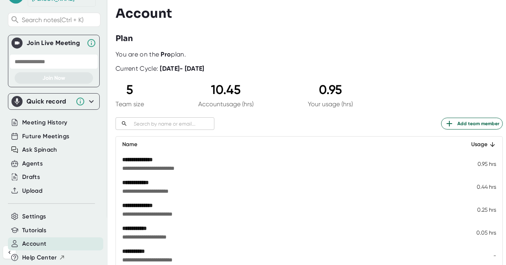
scroll to position [47, 0]
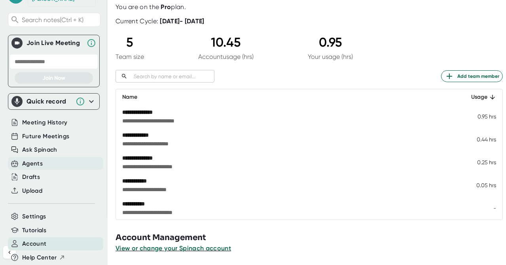
click at [27, 159] on div "Agents" at bounding box center [32, 163] width 21 height 9
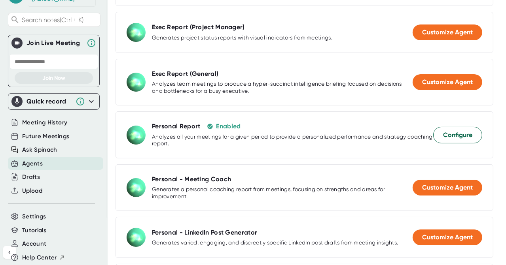
scroll to position [263, 0]
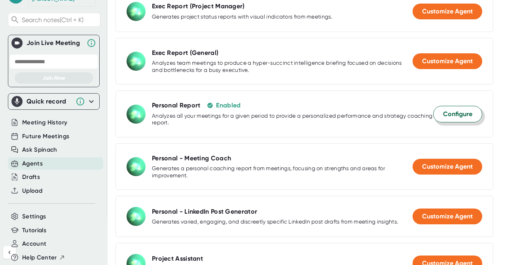
click at [446, 119] on span "Configure" at bounding box center [457, 114] width 29 height 9
select select "09:00"
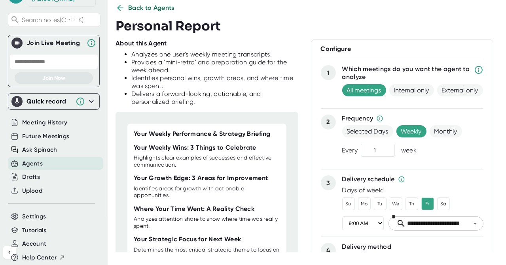
scroll to position [0, 0]
click at [136, 8] on span "Back to Agents" at bounding box center [151, 7] width 47 height 9
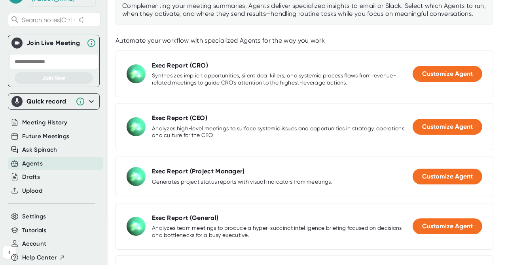
scroll to position [121, 0]
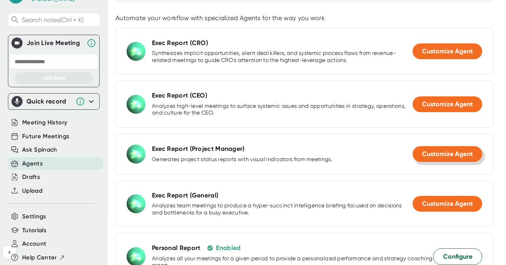
click at [435, 157] on span "Customize Agent" at bounding box center [447, 154] width 51 height 8
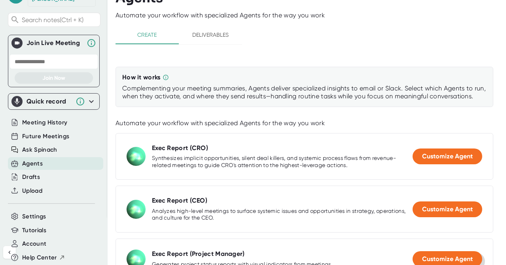
select select "09:00"
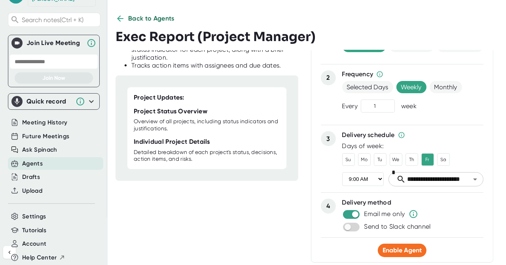
scroll to position [0, 0]
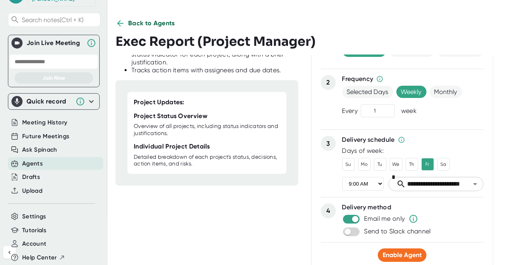
click at [150, 26] on span "Back to Agents" at bounding box center [151, 23] width 47 height 9
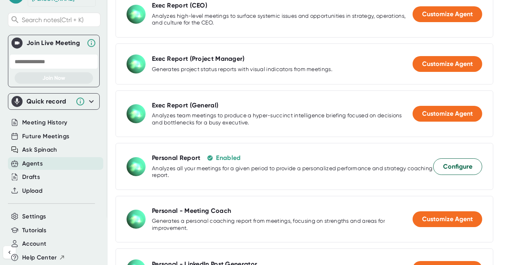
scroll to position [263, 0]
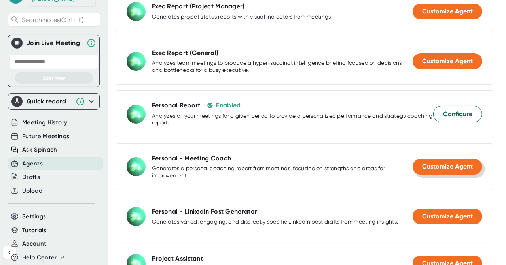
click at [456, 170] on span "Customize Agent" at bounding box center [447, 167] width 51 height 8
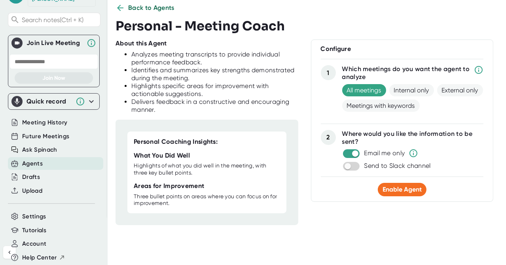
click at [418, 199] on div "Configure 1 Which meetings do you want the agent to analyze All meetings Intern…" at bounding box center [402, 121] width 183 height 162
click at [414, 193] on span "Enable Agent" at bounding box center [401, 190] width 39 height 8
click at [119, 7] on icon at bounding box center [119, 7] width 9 height 9
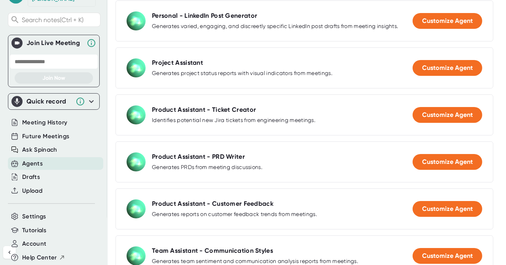
scroll to position [490, 0]
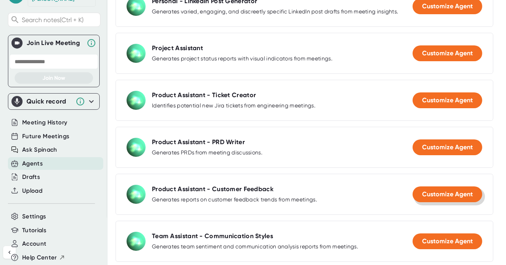
click at [417, 202] on button "Customize Agent" at bounding box center [447, 195] width 70 height 16
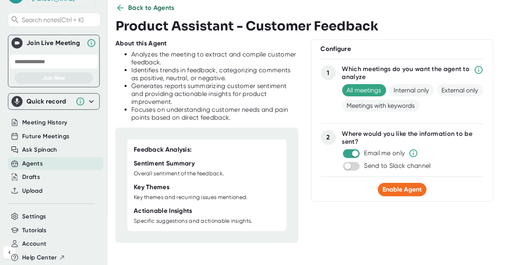
scroll to position [15, 0]
click at [396, 195] on button "Enable Agent" at bounding box center [402, 189] width 49 height 13
click at [121, 11] on icon at bounding box center [119, 7] width 9 height 9
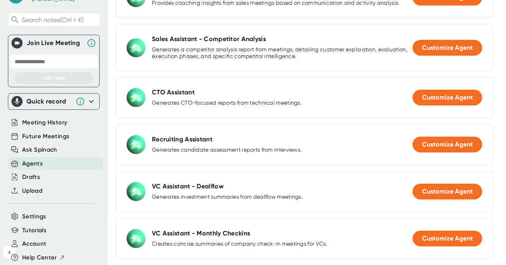
scroll to position [1089, 0]
click at [53, 118] on span "Meeting History" at bounding box center [44, 122] width 45 height 9
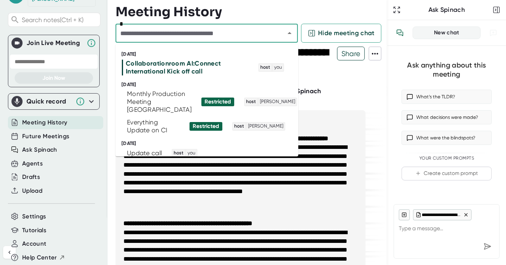
click at [208, 35] on input "text" at bounding box center [195, 33] width 154 height 11
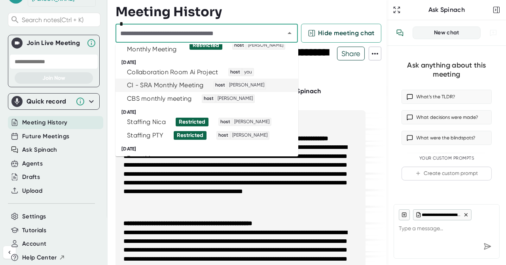
scroll to position [105, 0]
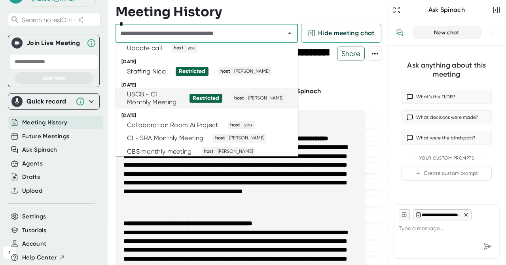
click at [136, 106] on div "USCB - CI Monthly Meeting" at bounding box center [153, 99] width 53 height 16
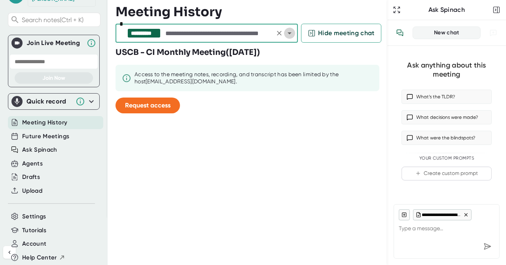
click at [289, 34] on icon "Open" at bounding box center [289, 32] width 9 height 9
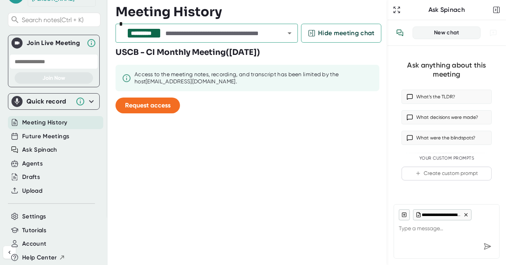
click at [334, 12] on div "Meeting History" at bounding box center [251, 12] width 272 height 16
click at [455, 10] on div "Ask Spinach" at bounding box center [446, 10] width 89 height 8
click at [444, 33] on div "New chat" at bounding box center [446, 32] width 58 height 7
type textarea "x"
click at [423, 231] on textarea at bounding box center [446, 230] width 96 height 19
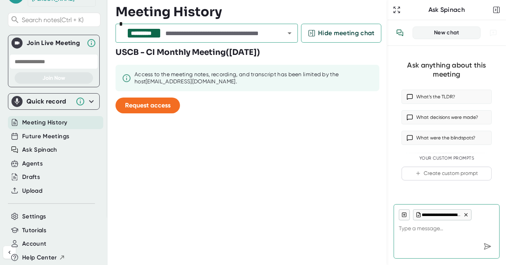
type textarea "c"
type textarea "x"
type textarea "ca"
type textarea "x"
type textarea "can"
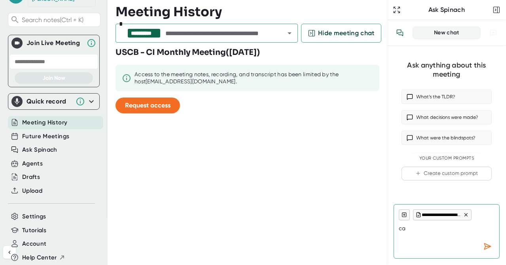
type textarea "x"
type textarea "can"
type textarea "x"
type textarea "can I"
type textarea "x"
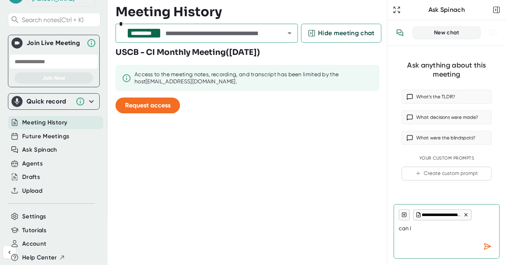
type textarea "can I"
type textarea "x"
type textarea "can I i"
type textarea "x"
type textarea "can I in"
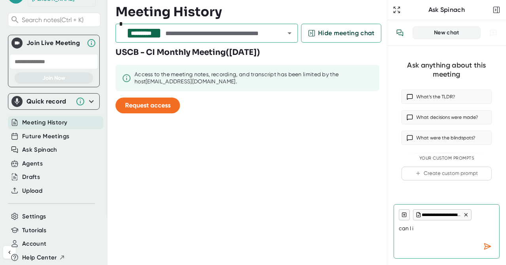
type textarea "x"
type textarea "can I inv"
type textarea "x"
type textarea "can I invi"
type textarea "x"
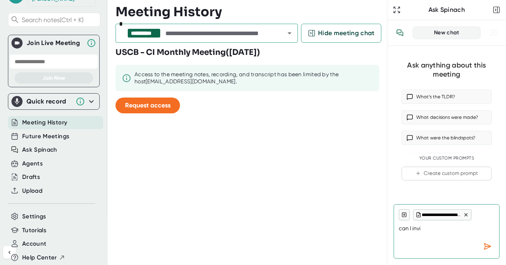
type textarea "can I invit"
type textarea "x"
type textarea "can I invite"
type textarea "x"
type textarea "can I invite"
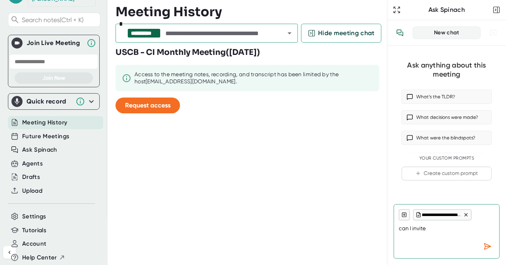
type textarea "x"
type textarea "can I invite m"
type textarea "x"
type textarea "can I invite my"
type textarea "x"
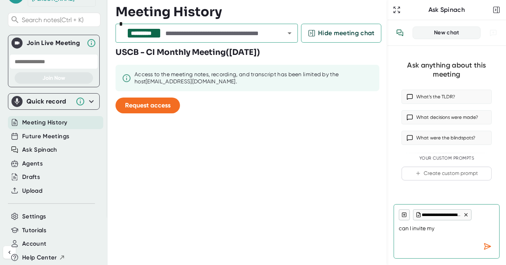
type textarea "can I invite my"
type textarea "x"
type textarea "can I invite my o"
type textarea "x"
type textarea "can I invite my ow"
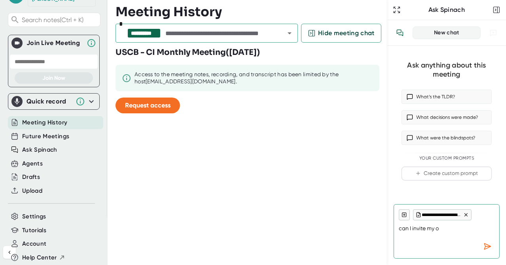
type textarea "x"
type textarea "can I invite my own"
type textarea "x"
type textarea "can I invite my own"
type textarea "x"
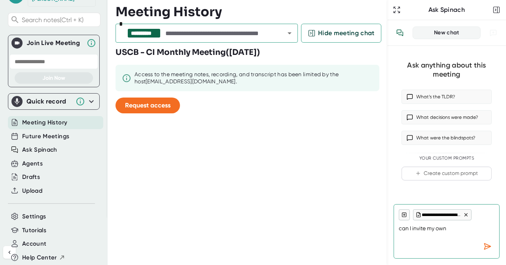
type textarea "can I invite my own n"
type textarea "x"
type textarea "can I invite my own"
type textarea "x"
type textarea "can I invite my own s"
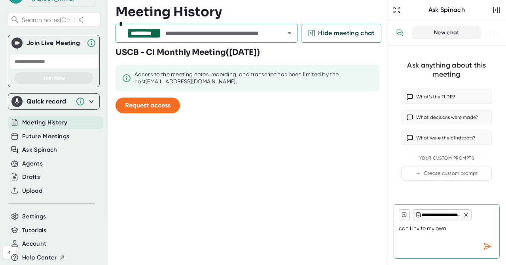
type textarea "x"
type textarea "can I invite my own sp"
type textarea "x"
type textarea "can I invite my own spi"
type textarea "x"
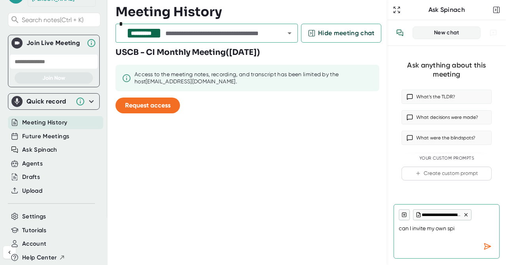
type textarea "can I invite my own spin"
type textarea "x"
type textarea "can I invite my own [PERSON_NAME]"
type textarea "x"
type textarea "can I invite my own spinac"
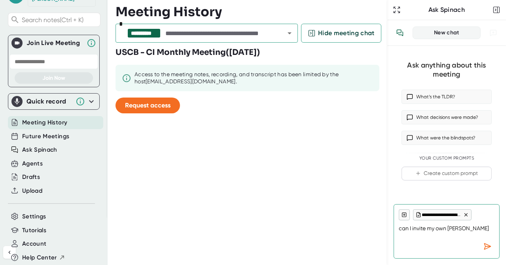
type textarea "x"
type textarea "can I invite my own spinach"
type textarea "x"
type textarea "can I invite my own spinach"
type textarea "x"
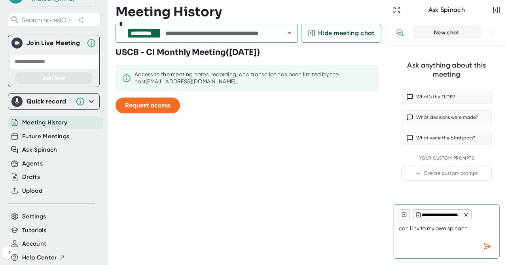
type textarea "can I invite my own spinach t"
type textarea "x"
type textarea "can I invite my own spinach to"
type textarea "x"
type textarea "can I invite my own spinach to"
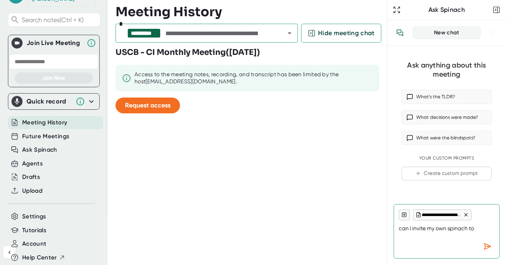
type textarea "x"
type textarea "can I invite my own spinach to m"
type textarea "x"
type textarea "can I invite my own spinach to me"
type textarea "x"
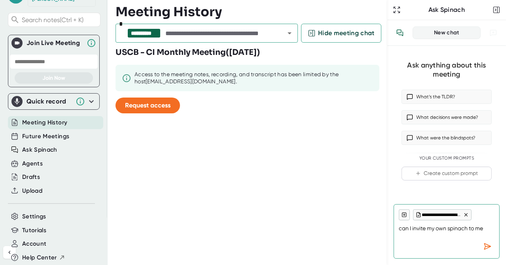
type textarea "can I invite my own spinach to mee"
type textarea "x"
type textarea "can I invite my own spinach to meet"
type textarea "x"
type textarea "can I invite my own spinach to meeti"
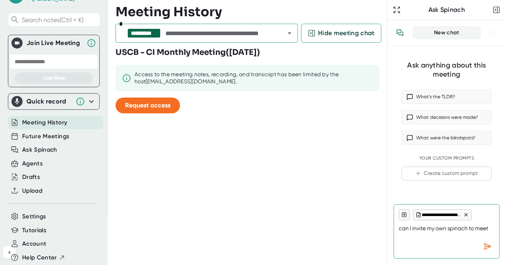
type textarea "x"
type textarea "can I invite my own spinach to meetin"
type textarea "x"
type textarea "can I invite my own spinach to meeting"
type textarea "x"
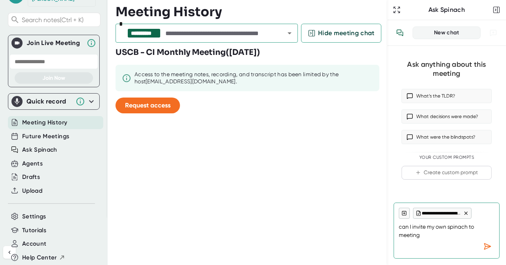
type textarea "can I invite my own spinach to meetings"
type textarea "x"
type textarea "can I invite my own spinach to meetings"
type textarea "x"
type textarea "can I invite my own spinach to meetings t"
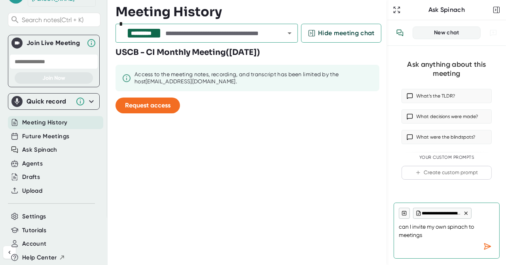
type textarea "x"
type textarea "can I invite my own spinach to meetings th"
type textarea "x"
type textarea "can I invite my own spinach to meetings tha"
type textarea "x"
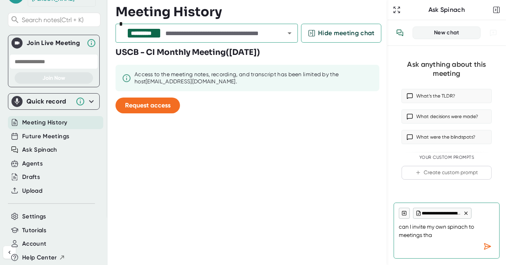
type textarea "can I invite my own spinach to meetings that"
type textarea "x"
type textarea "can I invite my own spinach to meetings that"
type textarea "x"
type textarea "can I invite my own spinach to meetings that a"
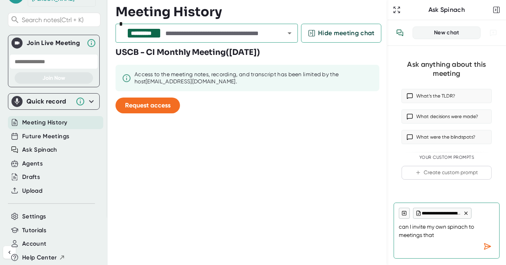
type textarea "x"
type textarea "can I invite my own spinach to meetings that ar"
type textarea "x"
type textarea "can I invite my own spinach to meetings that are"
type textarea "x"
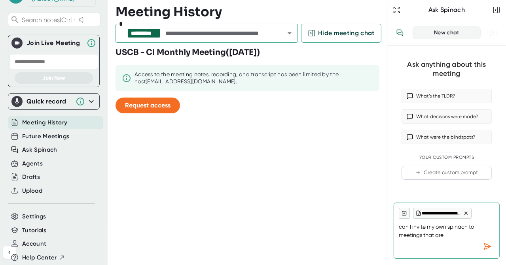
type textarea "can I invite my own spinach to meetings that are"
type textarea "x"
type textarea "can I invite my own spinach to meetings that are l"
type textarea "x"
type textarea "can I invite my own spinach to meetings that are li"
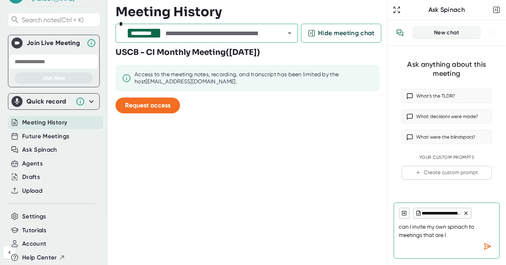
type textarea "x"
type textarea "can I invite my own spinach to meetings that are lis"
type textarea "x"
type textarea "can I invite my own spinach to meetings that are list"
type textarea "x"
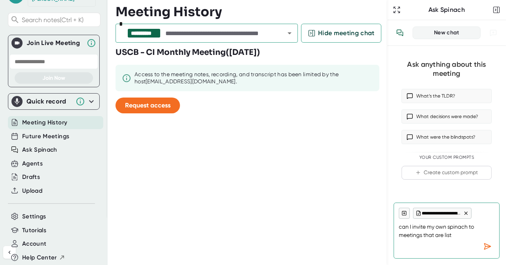
type textarea "can I invite my own spinach to meetings that are liste"
type textarea "x"
type textarea "can I invite my own spinach to meetings that are listed"
type textarea "x"
type textarea "can I invite my own spinach to meetings that are listed"
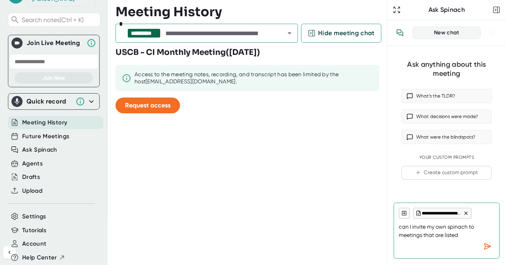
type textarea "x"
type textarea "can I invite my own spinach to meetings that are listed r"
type textarea "x"
type textarea "can I invite my own spinach to meetings that are listed re"
type textarea "x"
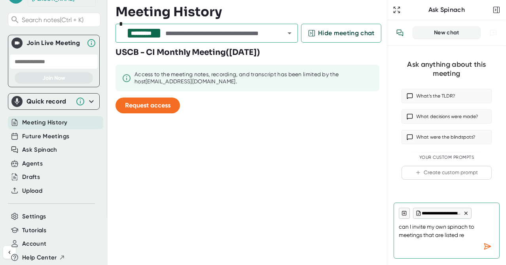
type textarea "can I invite my own spinach to meetings that are listed res"
type textarea "x"
type textarea "can I invite my own spinach to meetings that are listed rest"
type textarea "x"
type textarea "can I invite my own spinach to meetings that are listed restr"
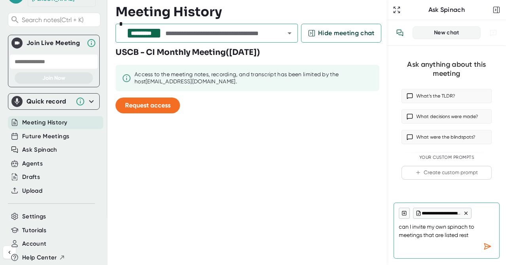
type textarea "x"
type textarea "can I invite my own spinach to meetings that are listed restri"
type textarea "x"
type textarea "can I invite my own spinach to meetings that are listed restric"
type textarea "x"
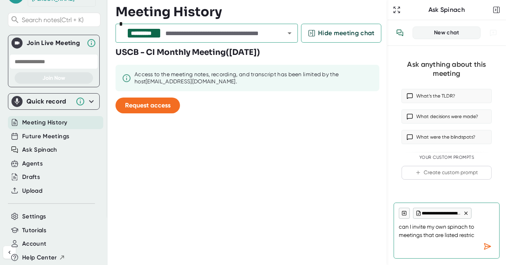
type textarea "can I invite my own spinach to meetings that are listed restrict"
type textarea "x"
type textarea "can I invite my own spinach to meetings that are listed restricte"
type textarea "x"
type textarea "can I invite my own spinach to meetings that are listed restricted"
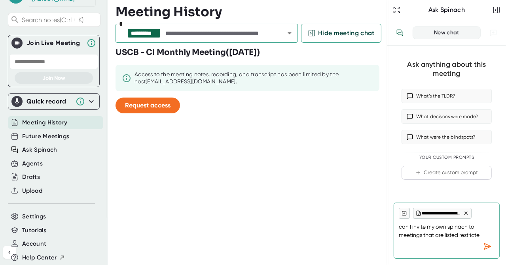
type textarea "x"
type textarea "can I invite my own spinach to meetings that are listed restricted"
type textarea "x"
type textarea "can I invite my own spinach to meetings that are listed restricted b"
type textarea "x"
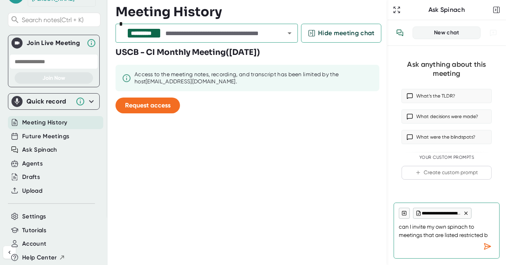
type textarea "can I invite my own spinach to meetings that are listed restricted by"
type textarea "x"
type textarea "can I invite my own spinach to meetings that are listed restricted by"
type textarea "x"
type textarea "can I invite my own spinach to meetings that are listed restricted by a"
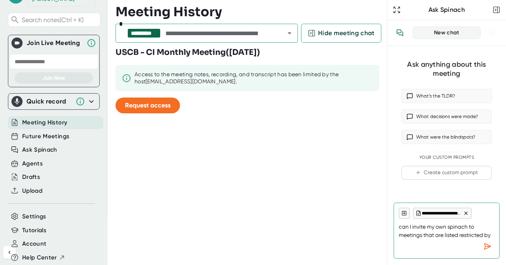
type textarea "x"
type textarea "can I invite my own spinach to meetings that are listed restricted by an"
type textarea "x"
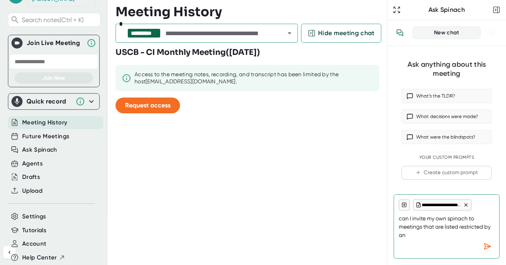
type textarea "can I invite my own spinach to meetings that are listed restricted by ano"
type textarea "x"
type textarea "can I invite my own spinach to meetings that are listed restricted by anot"
type textarea "x"
type textarea "can I invite my own spinach to meetings that are listed restricted by anoth"
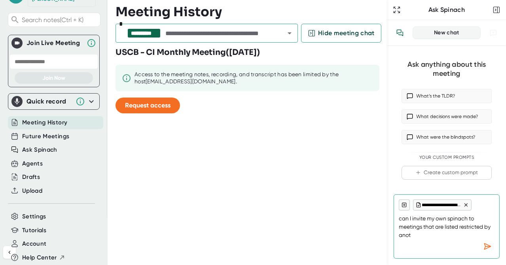
type textarea "x"
type textarea "can I invite my own spinach to meetings that are listed restricted by anothe"
type textarea "x"
type textarea "can I invite my own spinach to meetings that are listed restricted by another"
type textarea "x"
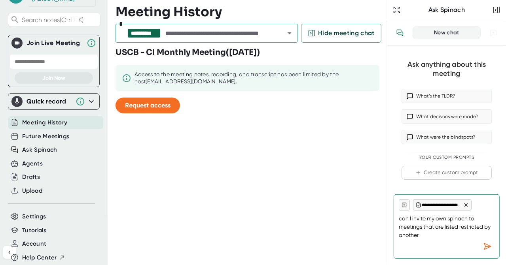
type textarea "can I invite my own spinach to meetings that are listed restricted by another"
type textarea "x"
type textarea "can I invite my own spinach to meetings that are listed restricted by another u"
type textarea "x"
type textarea "can I invite my own spinach to meetings that are listed restricted by another us"
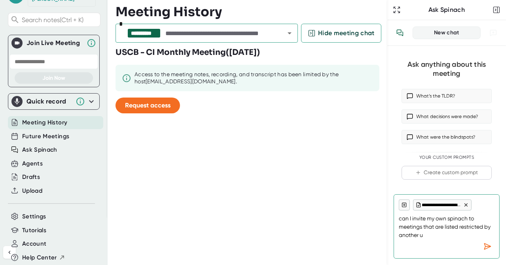
type textarea "x"
type textarea "can I invite my own spinach to meetings that are listed restricted by another u…"
type textarea "x"
type textarea "can I invite my own spinach to meetings that are listed restricted by another u…"
type textarea "x"
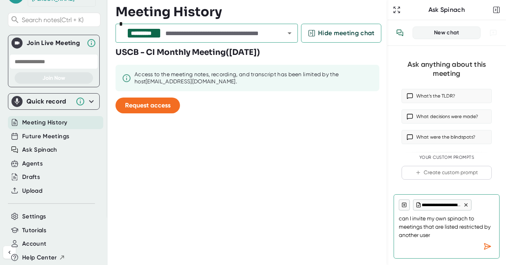
type textarea "can I invite my own spinach to meetings that are listed restricted by another u…"
type textarea "x"
type textarea "can I invite my own spinach to meetings that are listed restricted by another u…"
type textarea "x"
type textarea "can I invite my own spinach to meetings that are listed restricted by another u…"
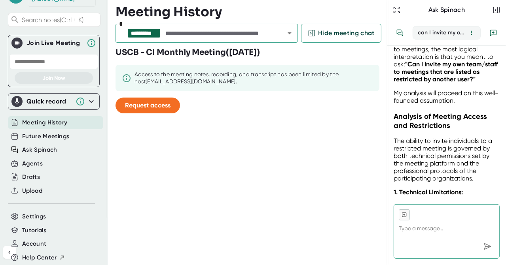
scroll to position [211, 0]
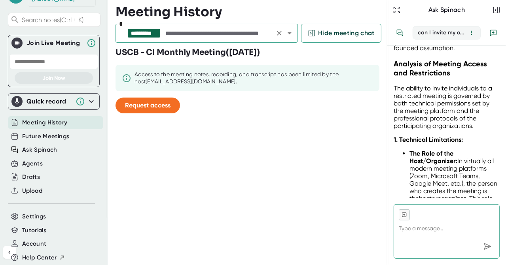
click at [279, 32] on icon "Clear" at bounding box center [279, 33] width 5 height 5
type textarea "x"
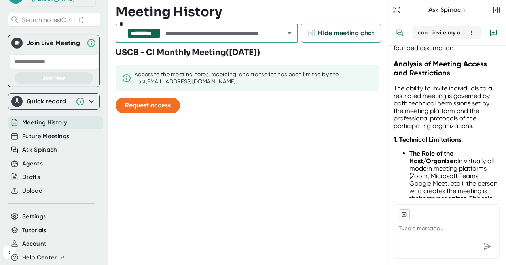
click at [291, 32] on icon "Open" at bounding box center [289, 33] width 4 height 2
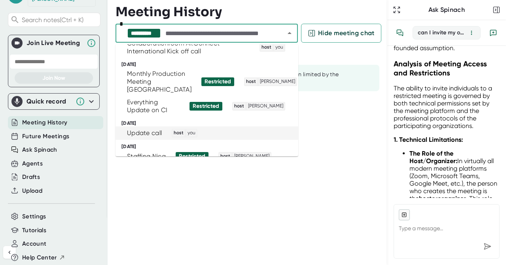
scroll to position [0, 0]
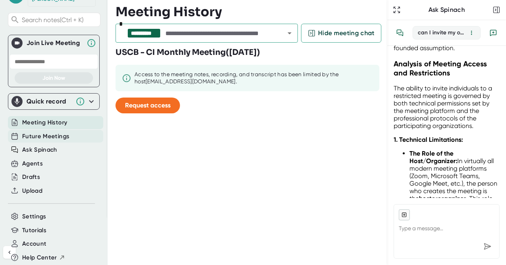
click at [43, 132] on span "Future Meetings" at bounding box center [45, 136] width 47 height 9
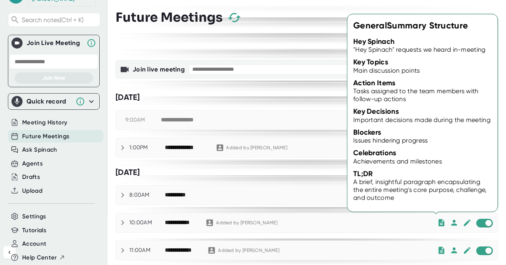
click at [438, 225] on icon at bounding box center [441, 222] width 6 height 7
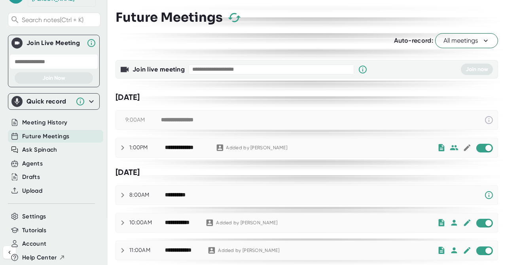
click at [120, 224] on icon at bounding box center [122, 222] width 9 height 9
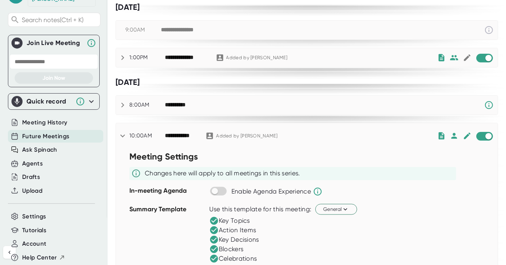
scroll to position [105, 0]
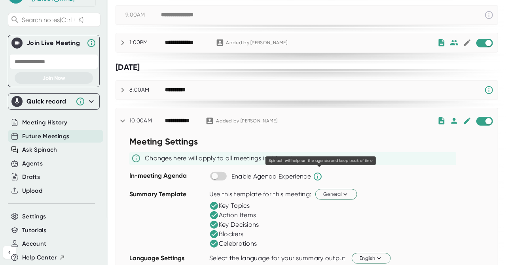
click at [318, 174] on icon at bounding box center [317, 176] width 9 height 9
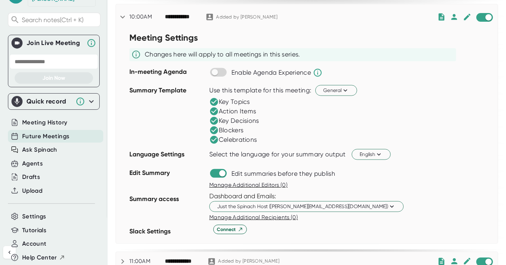
scroll to position [211, 0]
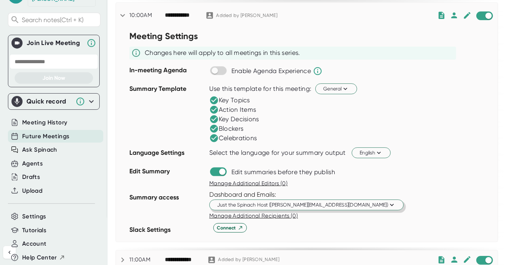
click at [403, 200] on button "Just the Spinach Host ([PERSON_NAME][EMAIL_ADDRESS][DOMAIN_NAME])" at bounding box center [306, 205] width 194 height 11
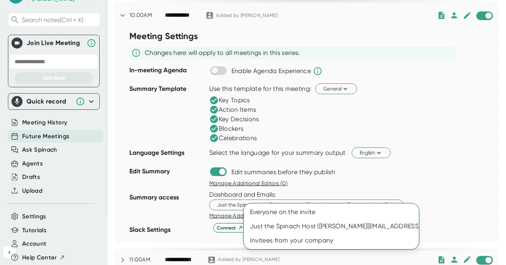
click at [461, 66] on div at bounding box center [253, 132] width 506 height 265
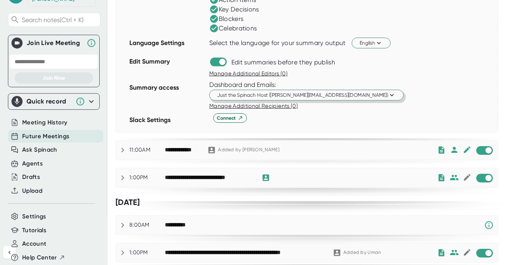
scroll to position [369, 0]
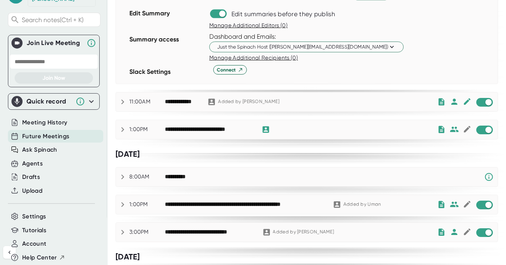
click at [263, 201] on div "**********" at bounding box center [245, 204] width 160 height 7
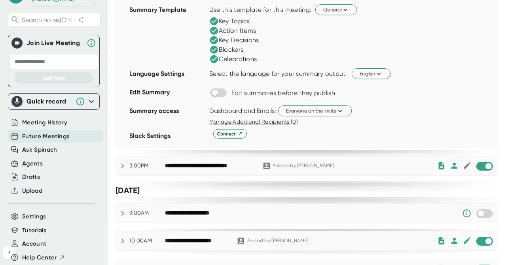
scroll to position [685, 0]
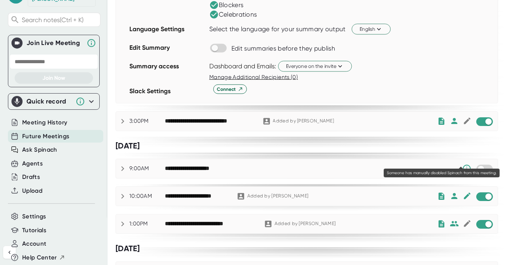
click at [462, 164] on icon at bounding box center [466, 168] width 9 height 9
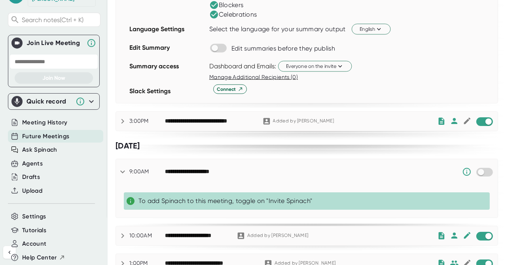
click at [212, 168] on div "**********" at bounding box center [196, 171] width 62 height 7
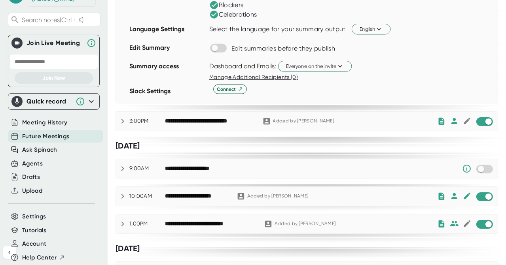
click at [212, 164] on div "**********" at bounding box center [313, 168] width 297 height 9
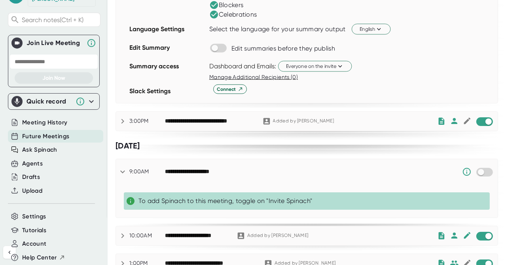
click at [212, 168] on div "**********" at bounding box center [196, 171] width 62 height 7
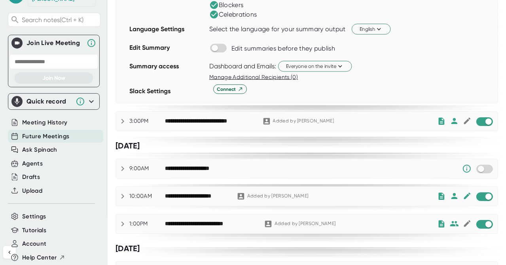
click at [122, 192] on icon at bounding box center [122, 196] width 9 height 9
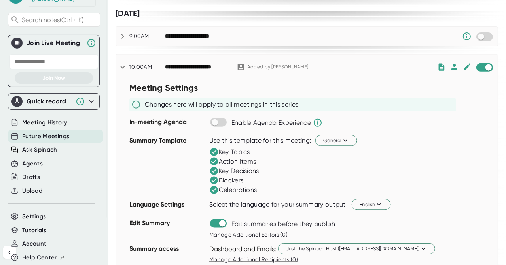
scroll to position [843, 0]
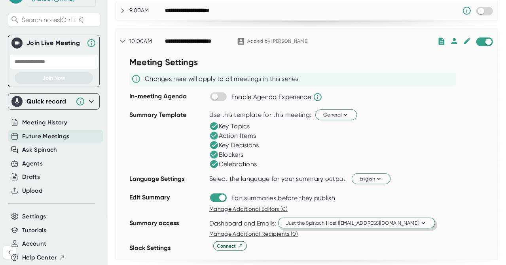
click at [294, 219] on span "Just the Spinach Host ([EMAIL_ADDRESS][DOMAIN_NAME])" at bounding box center [356, 223] width 141 height 8
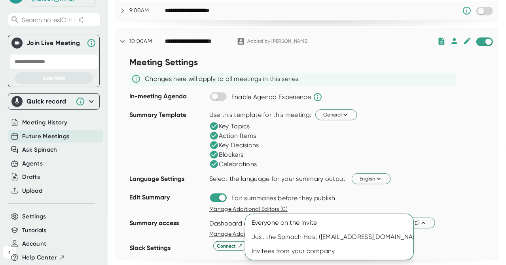
click at [340, 190] on div at bounding box center [253, 132] width 506 height 265
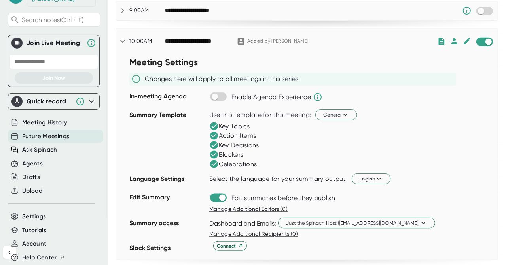
click at [282, 231] on span "Manage Additional Recipients (0)" at bounding box center [253, 234] width 89 height 6
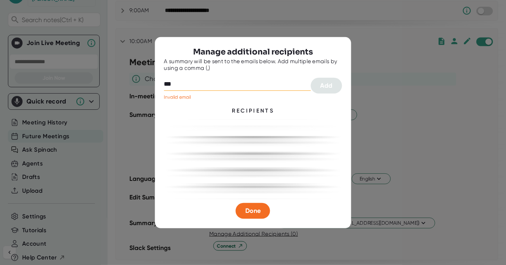
type input "**********"
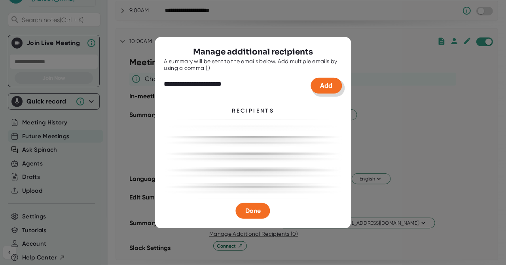
click at [317, 83] on button "Add" at bounding box center [326, 86] width 31 height 16
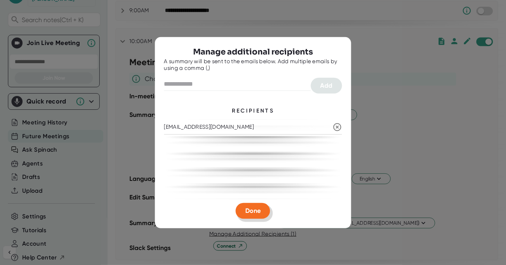
click at [256, 213] on span "Done" at bounding box center [252, 211] width 15 height 8
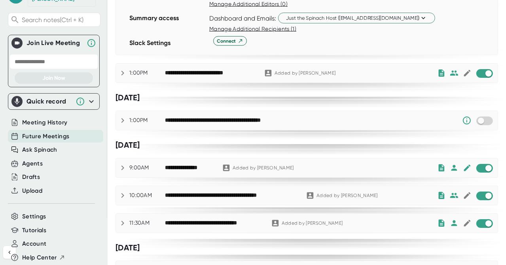
scroll to position [1054, 0]
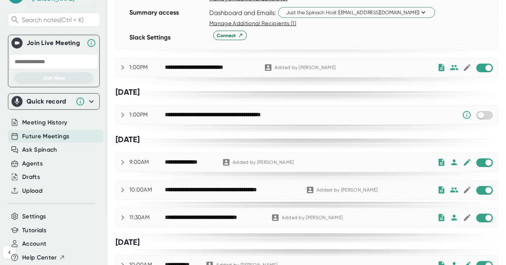
click at [223, 111] on div "**********" at bounding box center [233, 114] width 136 height 7
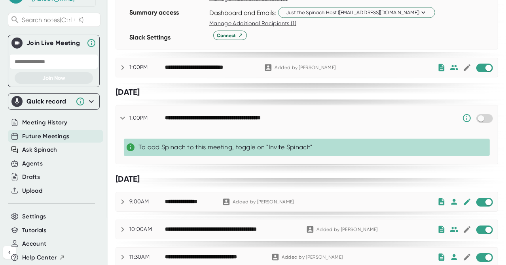
click at [223, 115] on div "**********" at bounding box center [233, 118] width 136 height 7
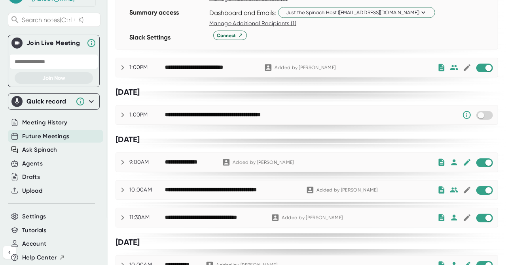
click at [182, 159] on div "**********" at bounding box center [189, 162] width 49 height 7
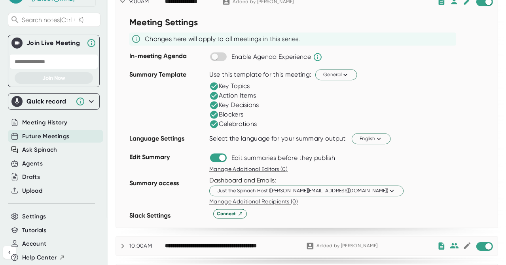
scroll to position [1318, 0]
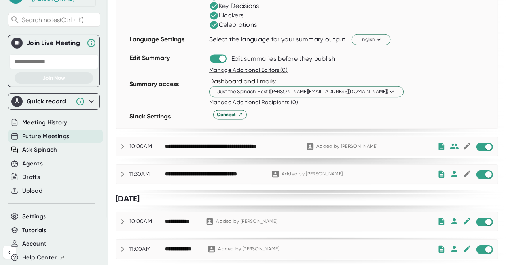
click at [259, 99] on span "Manage Additional Recipients (0)" at bounding box center [253, 102] width 89 height 6
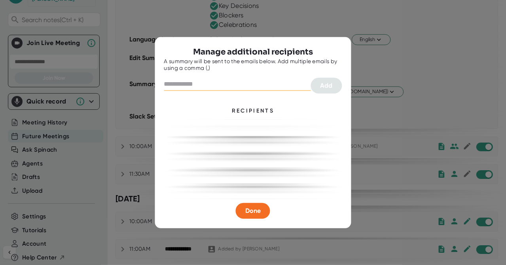
click at [259, 84] on input "text" at bounding box center [237, 84] width 147 height 13
type input "**********"
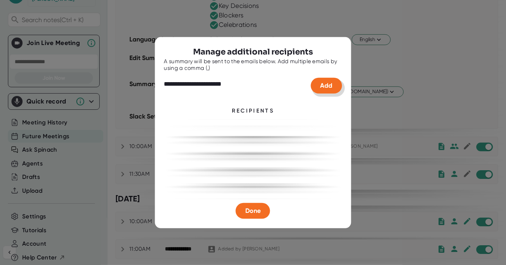
click at [318, 85] on button "Add" at bounding box center [326, 86] width 31 height 16
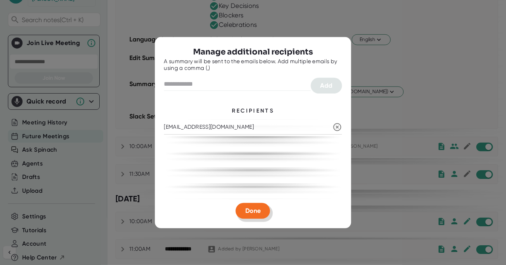
click at [255, 205] on button "Done" at bounding box center [253, 211] width 34 height 16
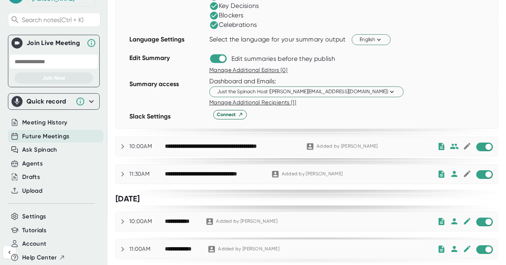
click at [216, 171] on div "**********" at bounding box center [214, 174] width 98 height 7
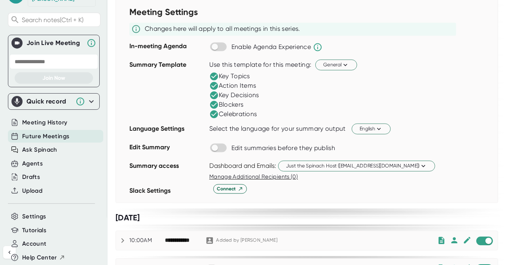
scroll to position [1528, 0]
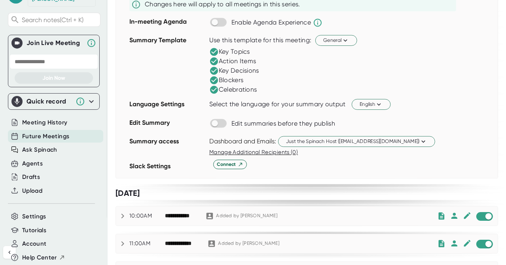
click at [263, 149] on span "Manage Additional Recipients (0)" at bounding box center [253, 152] width 89 height 6
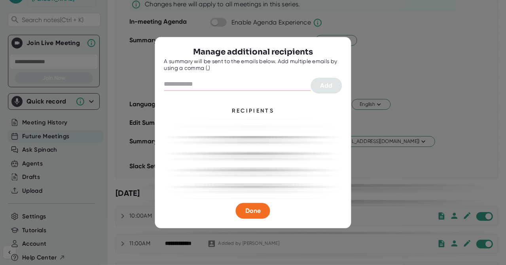
click at [250, 86] on input "text" at bounding box center [237, 84] width 147 height 13
type input "**********"
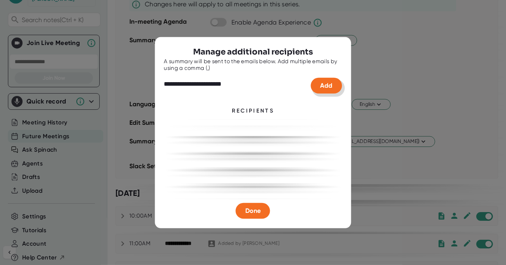
click at [320, 83] on span "Add" at bounding box center [326, 86] width 12 height 8
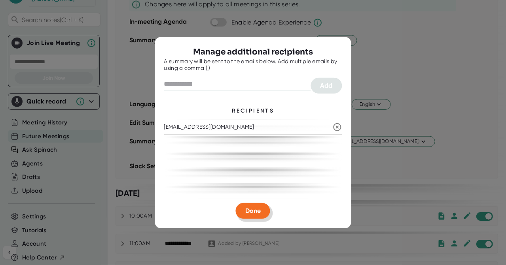
click at [257, 206] on button "Done" at bounding box center [253, 211] width 34 height 16
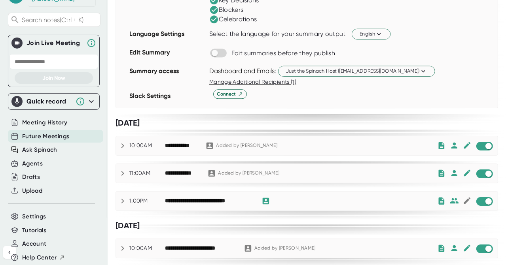
scroll to position [1601, 0]
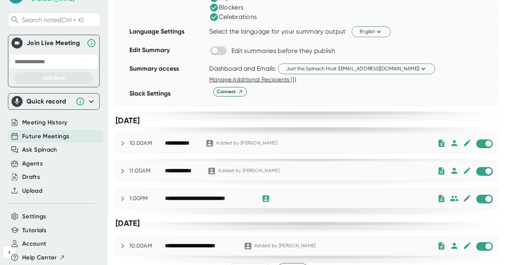
click at [299, 242] on div "**********" at bounding box center [301, 246] width 272 height 9
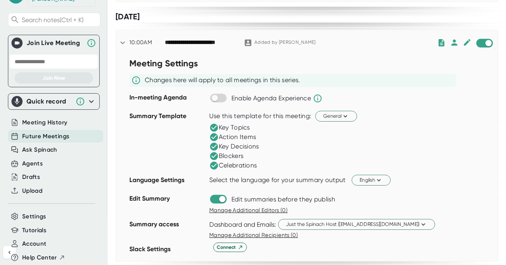
scroll to position [1812, 0]
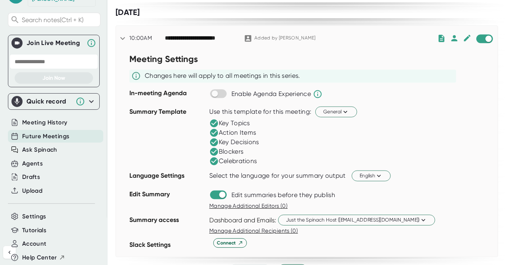
click at [263, 228] on span "Manage Additional Recipients (0)" at bounding box center [253, 231] width 89 height 6
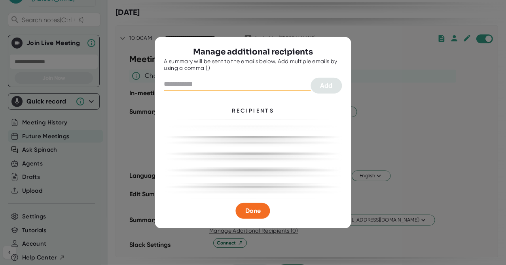
click at [250, 84] on input "text" at bounding box center [237, 84] width 147 height 13
type input "**********"
drag, startPoint x: 326, startPoint y: 87, endPoint x: 317, endPoint y: 111, distance: 25.6
click at [327, 87] on span "Add" at bounding box center [326, 86] width 12 height 8
click at [255, 220] on div "Manage additional recipients A summary will be sent to the emails below. Add mu…" at bounding box center [253, 132] width 196 height 191
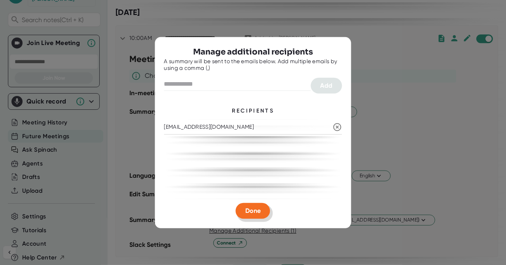
click at [255, 217] on button "Done" at bounding box center [253, 211] width 34 height 16
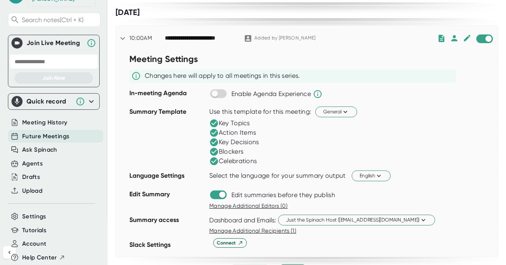
scroll to position [1813, 0]
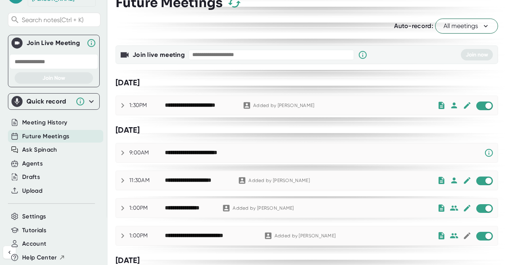
scroll to position [0, 0]
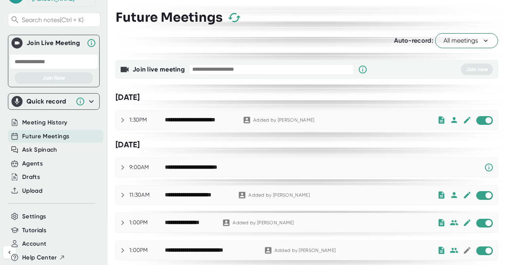
click at [204, 118] on div "**********" at bounding box center [200, 120] width 70 height 7
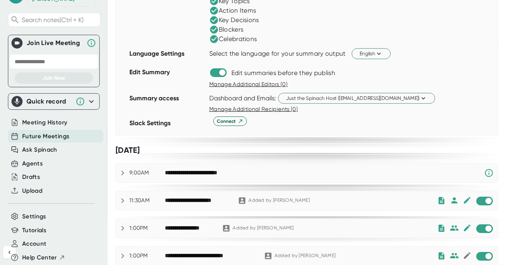
scroll to position [211, 0]
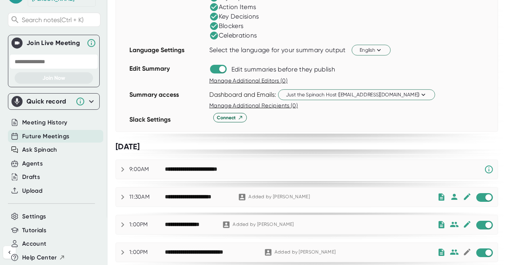
click at [193, 169] on div "**********" at bounding box center [199, 169] width 69 height 7
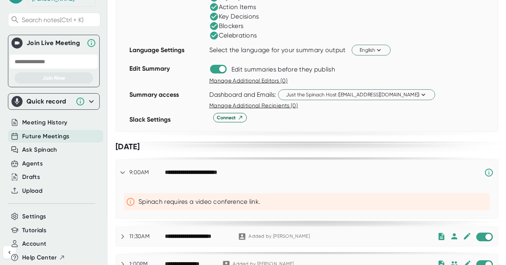
click at [193, 169] on div "**********" at bounding box center [199, 172] width 69 height 7
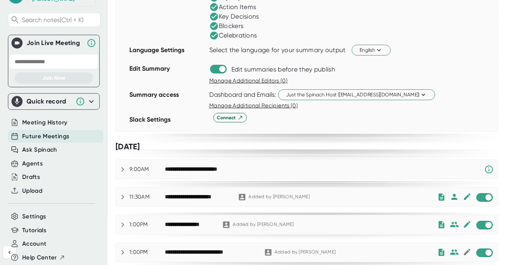
click at [187, 196] on div "**********" at bounding box center [197, 197] width 65 height 7
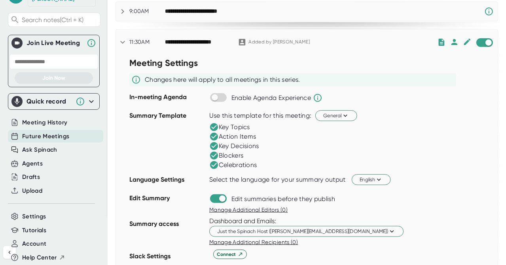
scroll to position [474, 0]
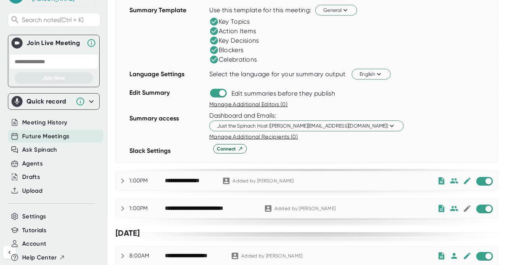
click at [198, 177] on div "**********" at bounding box center [189, 180] width 49 height 7
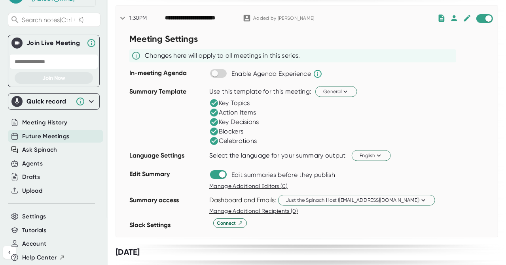
scroll to position [53, 0]
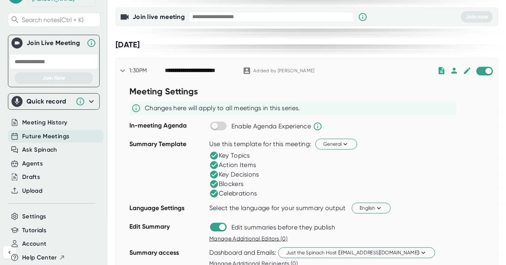
drag, startPoint x: 196, startPoint y: 69, endPoint x: 188, endPoint y: 70, distance: 8.3
click at [188, 70] on div "**********" at bounding box center [200, 70] width 70 height 7
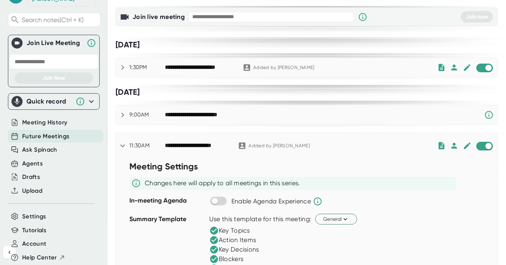
click at [188, 70] on div "**********" at bounding box center [200, 67] width 70 height 7
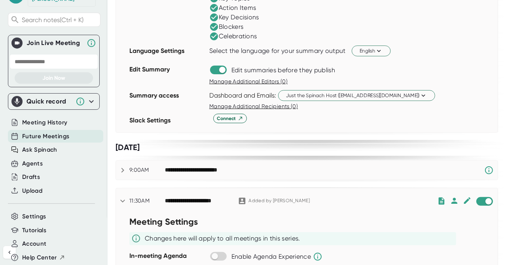
scroll to position [211, 0]
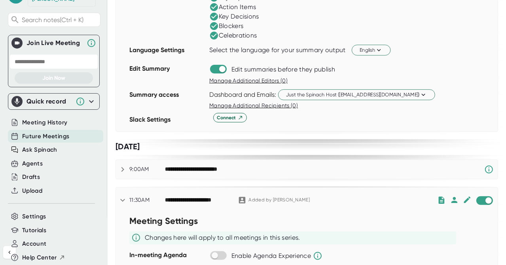
click at [288, 106] on span "Manage Additional Recipients (0)" at bounding box center [253, 105] width 89 height 6
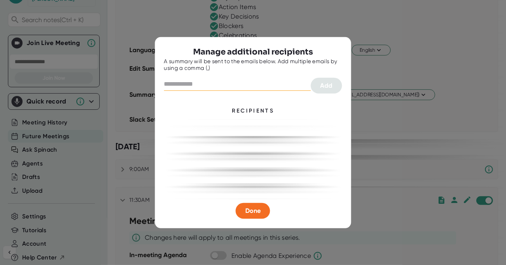
click at [248, 77] on div at bounding box center [253, 75] width 178 height 6
click at [238, 90] on input "text" at bounding box center [237, 84] width 147 height 13
type input "**********"
click at [333, 89] on button "Add" at bounding box center [326, 86] width 31 height 16
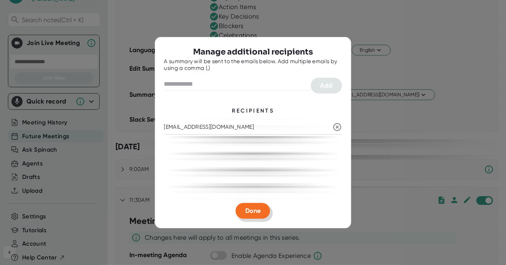
click at [261, 210] on button "Done" at bounding box center [253, 211] width 34 height 16
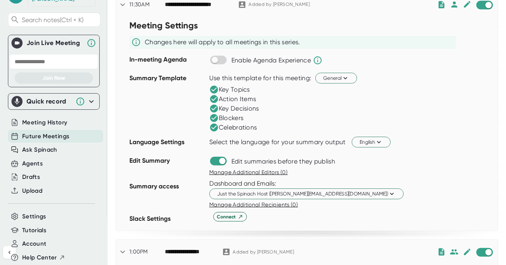
scroll to position [421, 0]
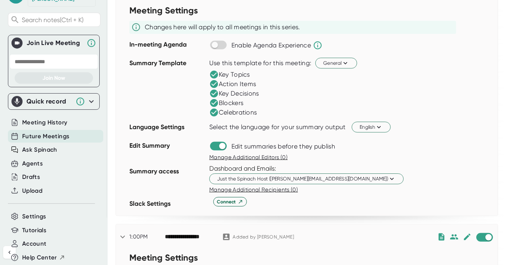
click at [278, 187] on span "Manage Additional Recipients (0)" at bounding box center [253, 190] width 89 height 6
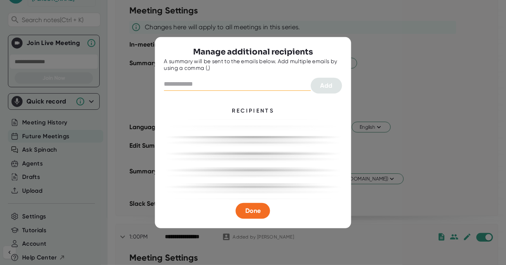
click at [249, 84] on input "text" at bounding box center [237, 84] width 147 height 13
type input "**********"
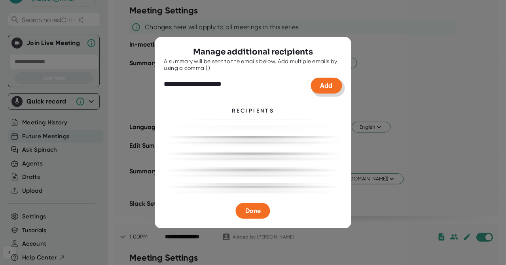
click at [326, 85] on span "Add" at bounding box center [326, 86] width 12 height 8
click at [254, 212] on span "Done" at bounding box center [252, 211] width 15 height 8
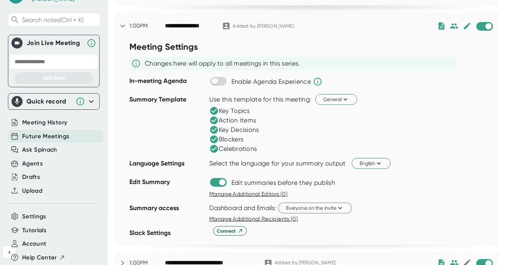
scroll to position [791, 0]
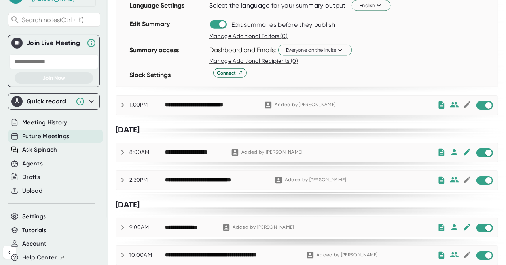
click at [125, 100] on icon at bounding box center [122, 104] width 9 height 9
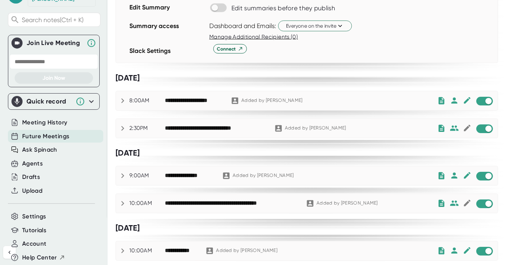
scroll to position [1054, 0]
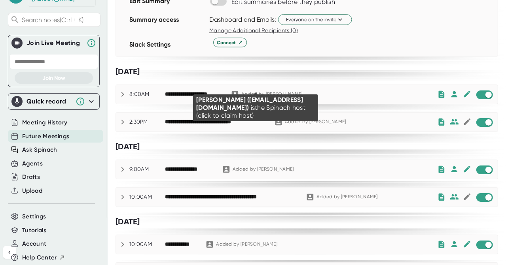
click at [274, 91] on div "Added by [PERSON_NAME]" at bounding box center [271, 94] width 61 height 6
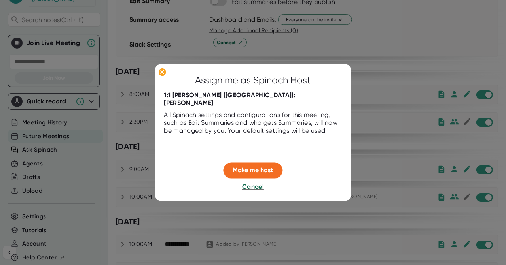
click at [250, 191] on span "Cancel" at bounding box center [253, 187] width 22 height 8
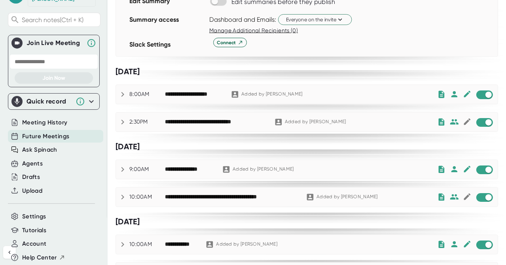
click at [122, 92] on icon at bounding box center [122, 94] width 3 height 5
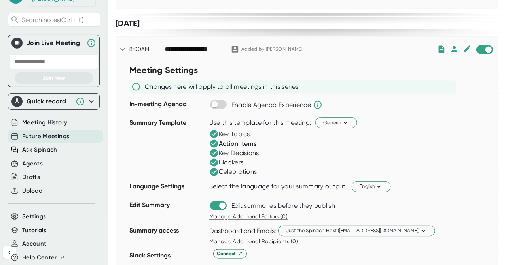
scroll to position [1159, 0]
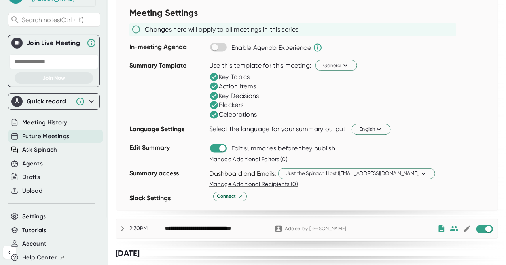
click at [220, 181] on span "Manage Additional Recipients (0)" at bounding box center [253, 184] width 89 height 6
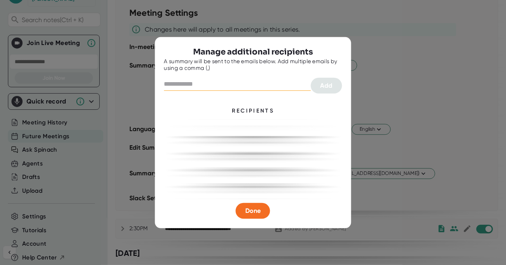
click at [223, 86] on input "text" at bounding box center [237, 84] width 147 height 13
type input "**********"
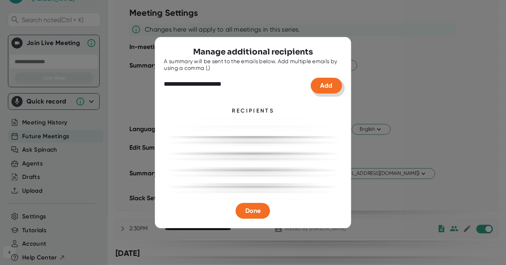
click at [321, 86] on span "Add" at bounding box center [326, 86] width 12 height 8
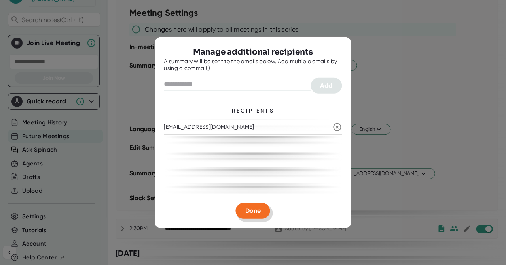
click at [257, 213] on span "Done" at bounding box center [252, 211] width 15 height 8
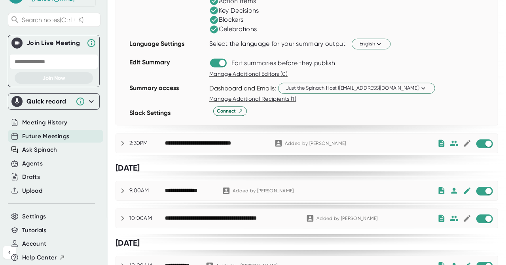
scroll to position [1265, 0]
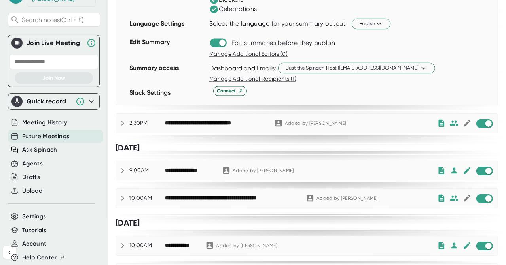
click at [120, 119] on icon at bounding box center [122, 123] width 9 height 9
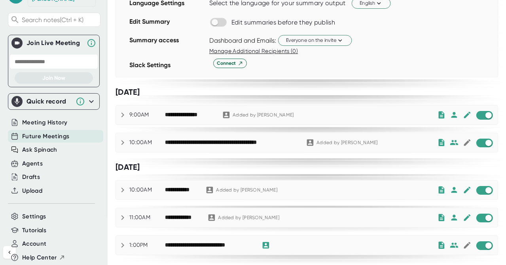
scroll to position [1528, 0]
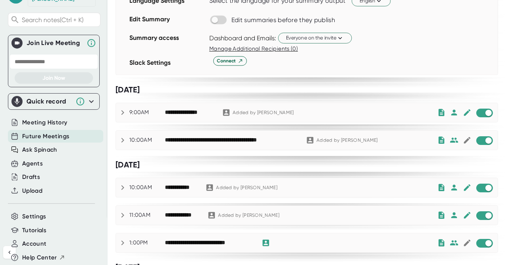
click at [120, 136] on icon at bounding box center [122, 140] width 9 height 9
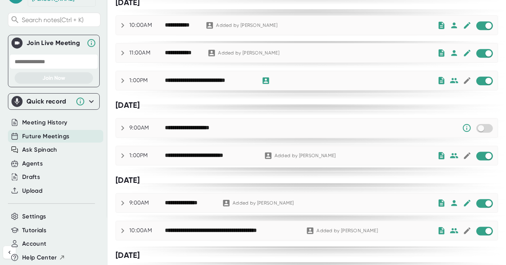
scroll to position [1897, 0]
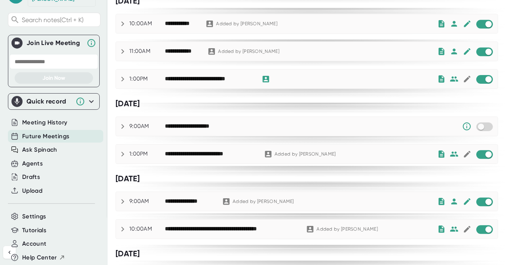
click at [121, 122] on icon at bounding box center [122, 126] width 9 height 9
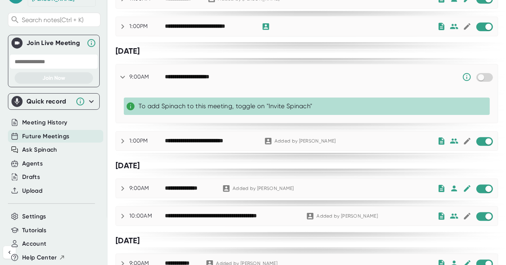
scroll to position [2003, 0]
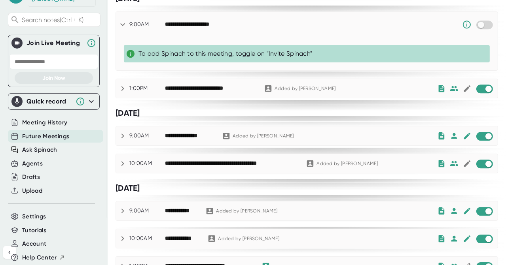
click at [122, 161] on icon at bounding box center [122, 163] width 3 height 5
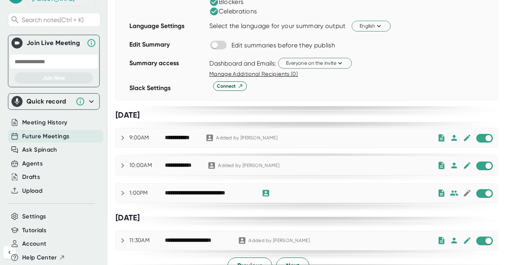
scroll to position [2282, 0]
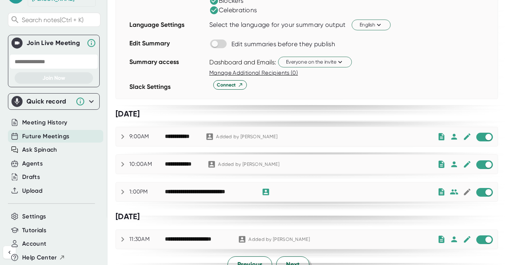
click at [297, 257] on button "Next" at bounding box center [292, 265] width 33 height 17
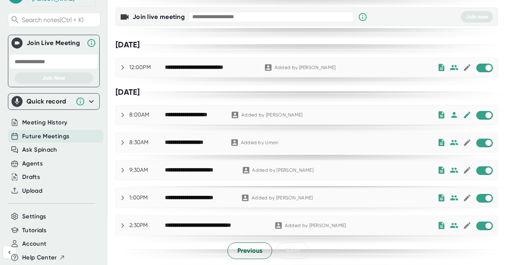
scroll to position [0, 0]
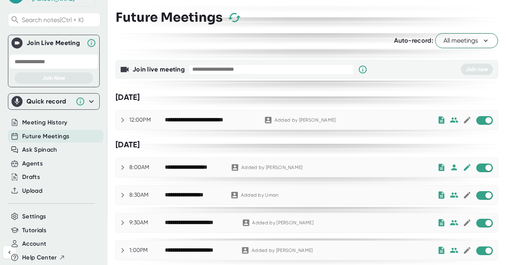
click at [124, 199] on div "**********" at bounding box center [306, 195] width 381 height 19
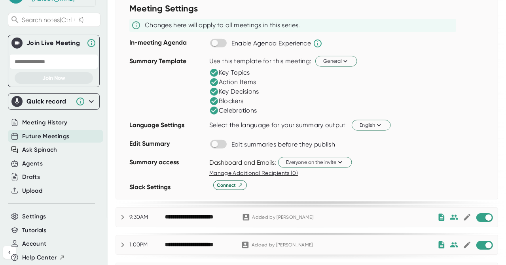
scroll to position [256, 0]
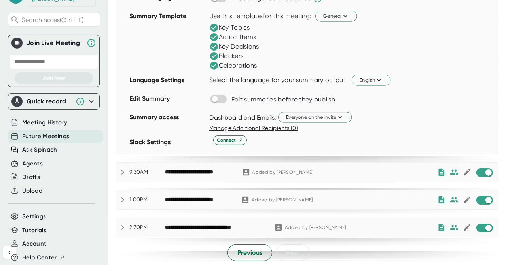
click at [121, 171] on icon at bounding box center [122, 172] width 9 height 9
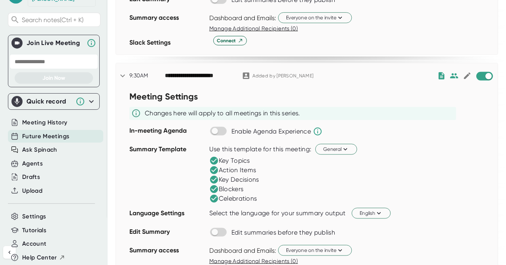
scroll to position [461, 0]
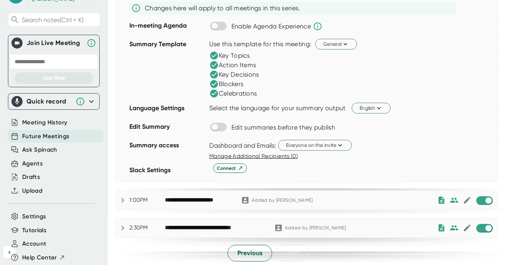
click at [119, 196] on icon at bounding box center [122, 200] width 9 height 9
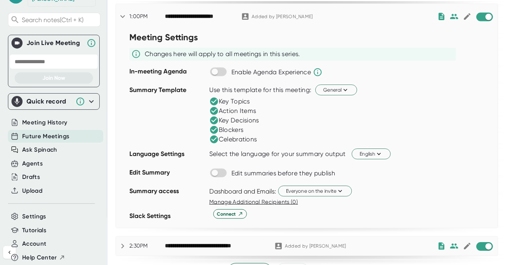
scroll to position [666, 0]
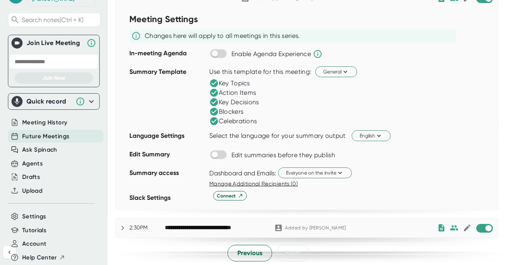
click at [120, 225] on icon at bounding box center [122, 227] width 9 height 9
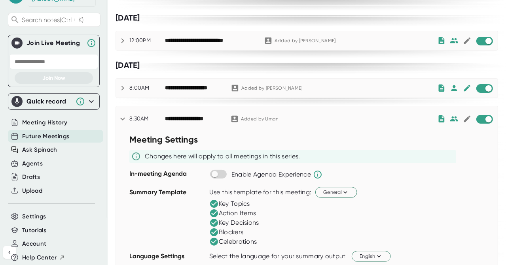
scroll to position [0, 0]
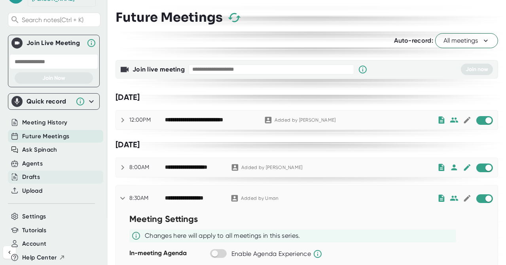
click at [30, 173] on div "Drafts" at bounding box center [31, 177] width 18 height 9
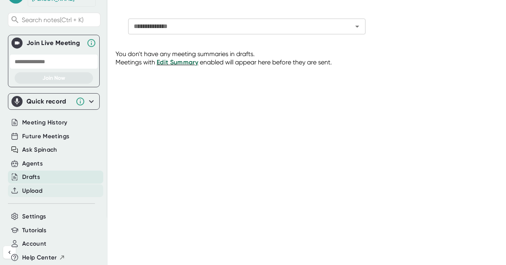
click at [30, 187] on span "Upload" at bounding box center [32, 191] width 20 height 9
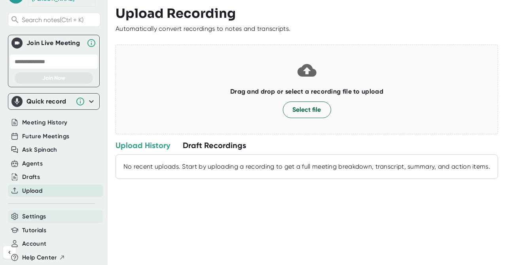
click at [30, 212] on span "Settings" at bounding box center [34, 216] width 24 height 9
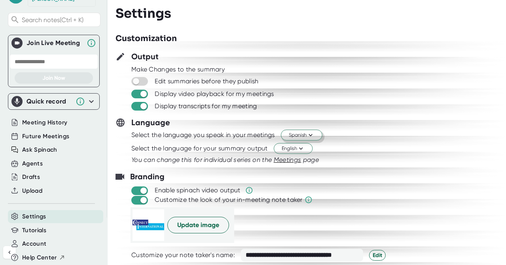
click at [314, 132] on icon at bounding box center [310, 136] width 8 height 8
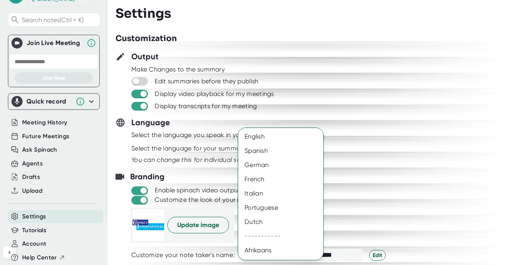
click at [345, 122] on div at bounding box center [253, 132] width 506 height 265
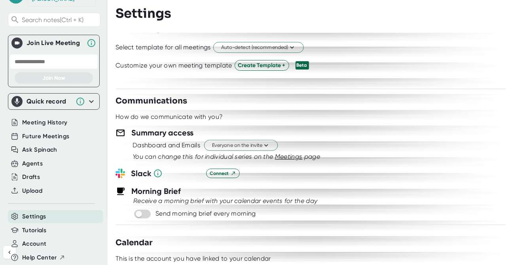
scroll to position [316, 0]
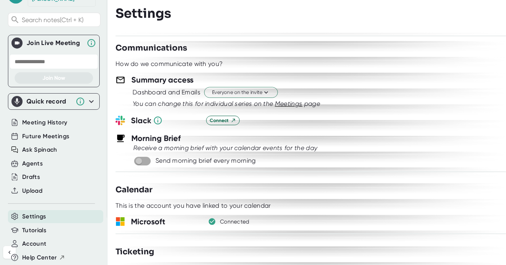
click at [141, 163] on input "checkbox" at bounding box center [138, 161] width 23 height 7
checkbox input "true"
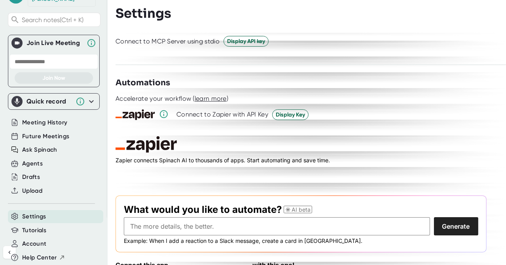
scroll to position [1136, 0]
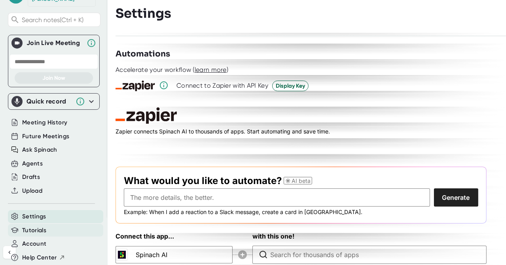
click at [45, 226] on span "Tutorials" at bounding box center [34, 230] width 24 height 9
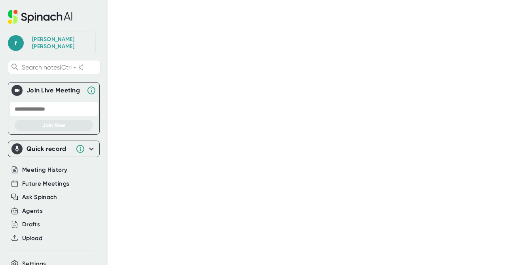
click at [48, 13] on icon at bounding box center [40, 17] width 64 height 14
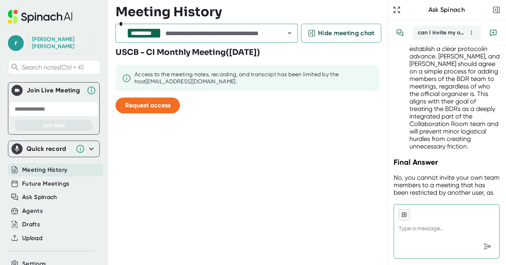
scroll to position [1750, 0]
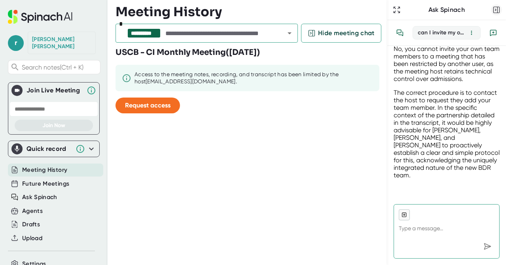
type textarea "x"
click at [497, 10] on icon "button" at bounding box center [497, 10] width 0 height 6
